Goal: Task Accomplishment & Management: Manage account settings

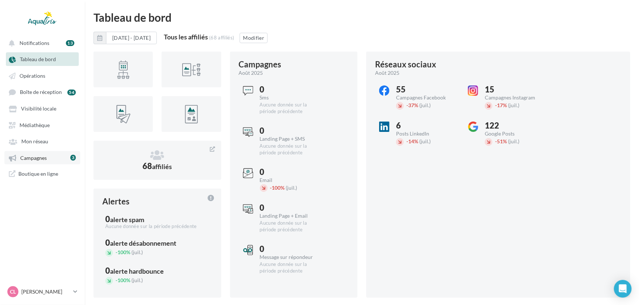
click at [57, 160] on link "Campagnes 3" at bounding box center [42, 157] width 76 height 13
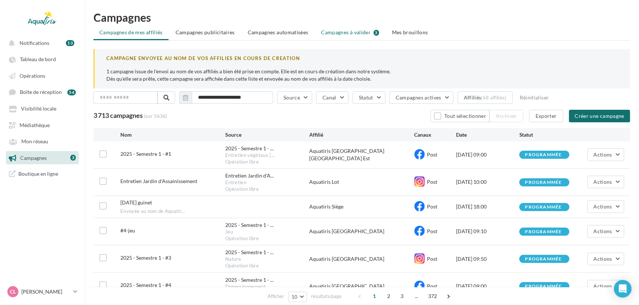
click at [359, 30] on span "Campagnes à valider" at bounding box center [346, 32] width 50 height 7
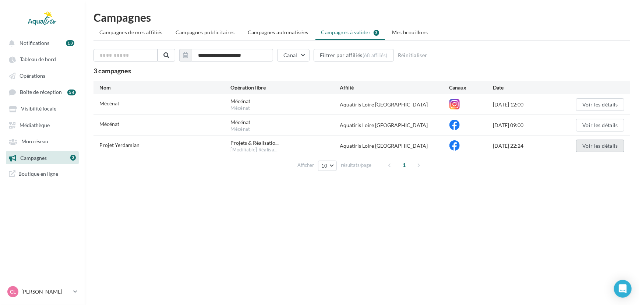
click at [592, 145] on button "Voir les détails" at bounding box center [600, 146] width 48 height 13
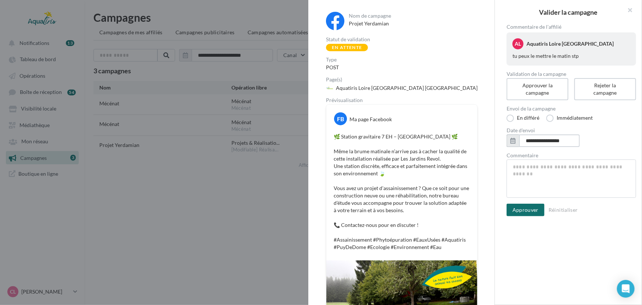
click at [560, 140] on input "**********" at bounding box center [549, 140] width 61 height 13
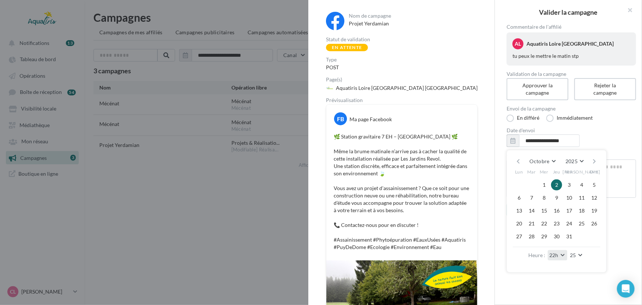
click at [563, 255] on button "22h" at bounding box center [558, 255] width 20 height 10
click at [567, 243] on button "08h" at bounding box center [574, 246] width 52 height 13
click at [580, 254] on button "25" at bounding box center [577, 255] width 17 height 10
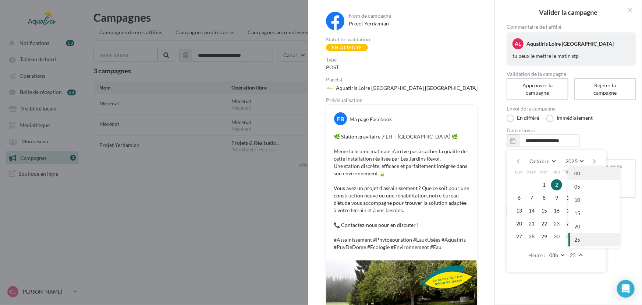
click at [586, 176] on button "00" at bounding box center [595, 173] width 52 height 13
type input "**********"
click at [563, 282] on div "**********" at bounding box center [571, 160] width 153 height 272
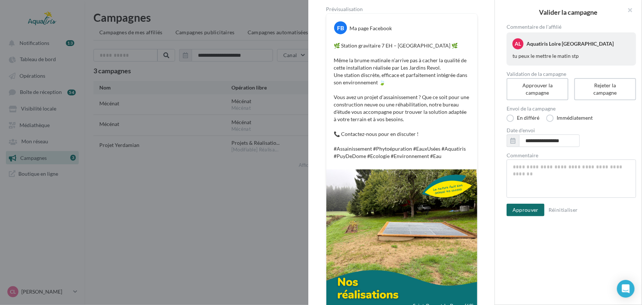
scroll to position [100, 0]
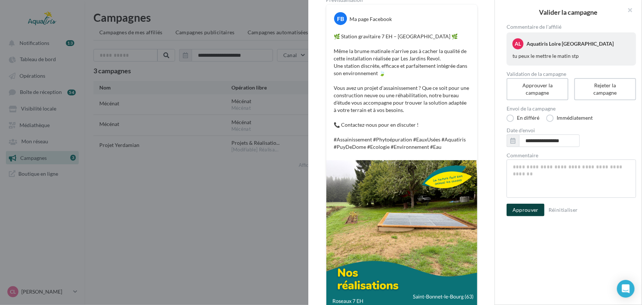
click at [521, 209] on button "Approuver" at bounding box center [526, 210] width 38 height 13
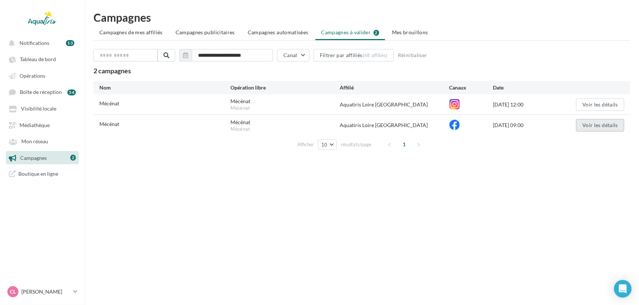
click at [592, 126] on button "Voir les détails" at bounding box center [600, 125] width 48 height 13
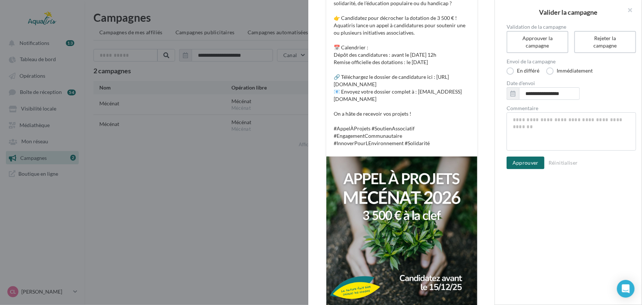
scroll to position [180, 0]
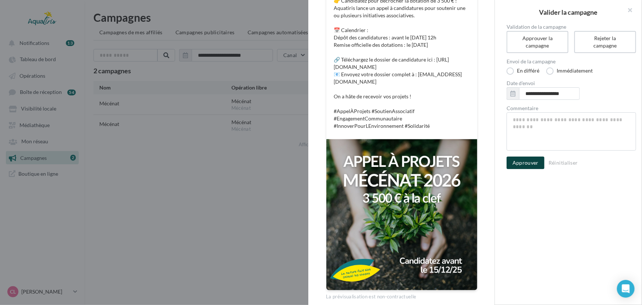
click at [530, 161] on button "Approuver" at bounding box center [526, 162] width 38 height 13
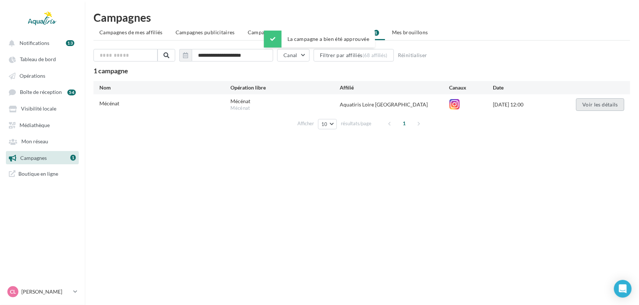
click at [599, 98] on button "Voir les détails" at bounding box center [600, 104] width 48 height 13
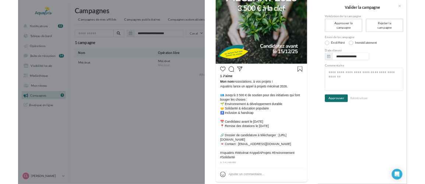
scroll to position [196, 0]
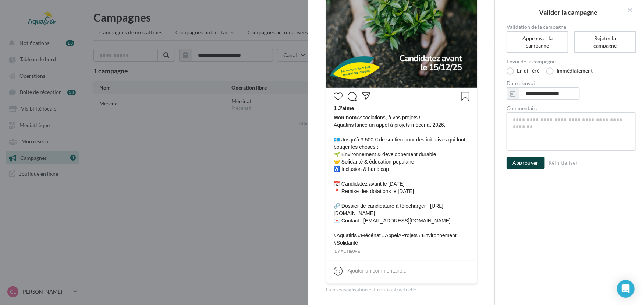
click at [533, 163] on button "Approuver" at bounding box center [526, 162] width 38 height 13
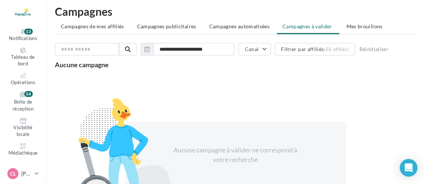
scroll to position [0, 0]
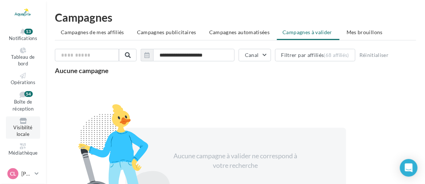
click at [29, 130] on span "Visibilité locale" at bounding box center [22, 131] width 19 height 13
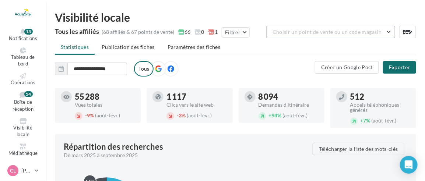
click at [348, 33] on span "Choisir un point de vente ou un code magasin" at bounding box center [326, 32] width 109 height 6
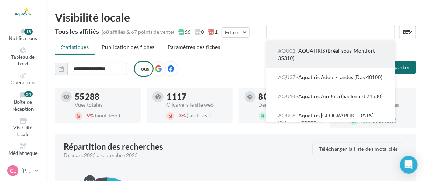
click at [336, 53] on span "AQU02 - AQUATIRIS (Bréal-sous-Montfort 35310)" at bounding box center [326, 54] width 97 height 14
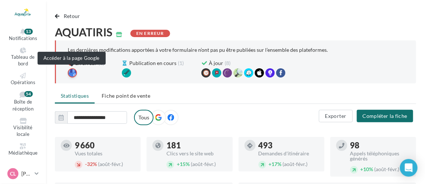
click at [72, 70] on div at bounding box center [72, 72] width 9 height 9
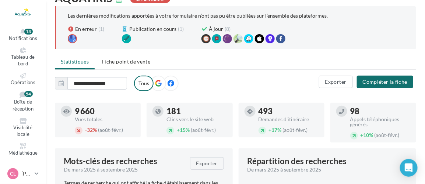
scroll to position [33, 0]
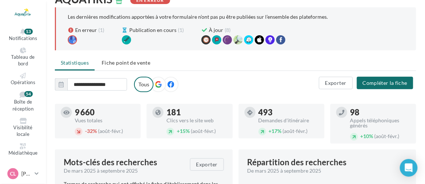
click at [108, 68] on li "Fiche point de vente" at bounding box center [126, 62] width 60 height 13
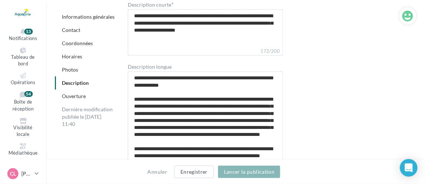
scroll to position [2089, 0]
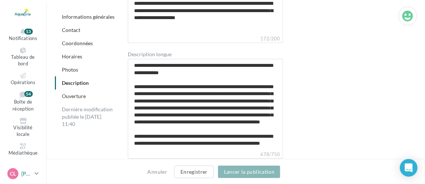
click at [33, 173] on link "CL [PERSON_NAME] [EMAIL_ADDRESS][DOMAIN_NAME]" at bounding box center [23, 174] width 34 height 14
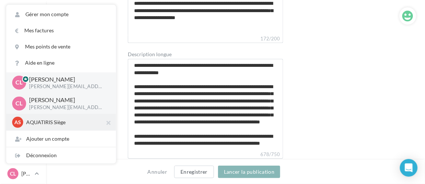
click at [45, 125] on p "AQUATIRIS Siège" at bounding box center [66, 122] width 81 height 7
